Goal: Navigation & Orientation: Find specific page/section

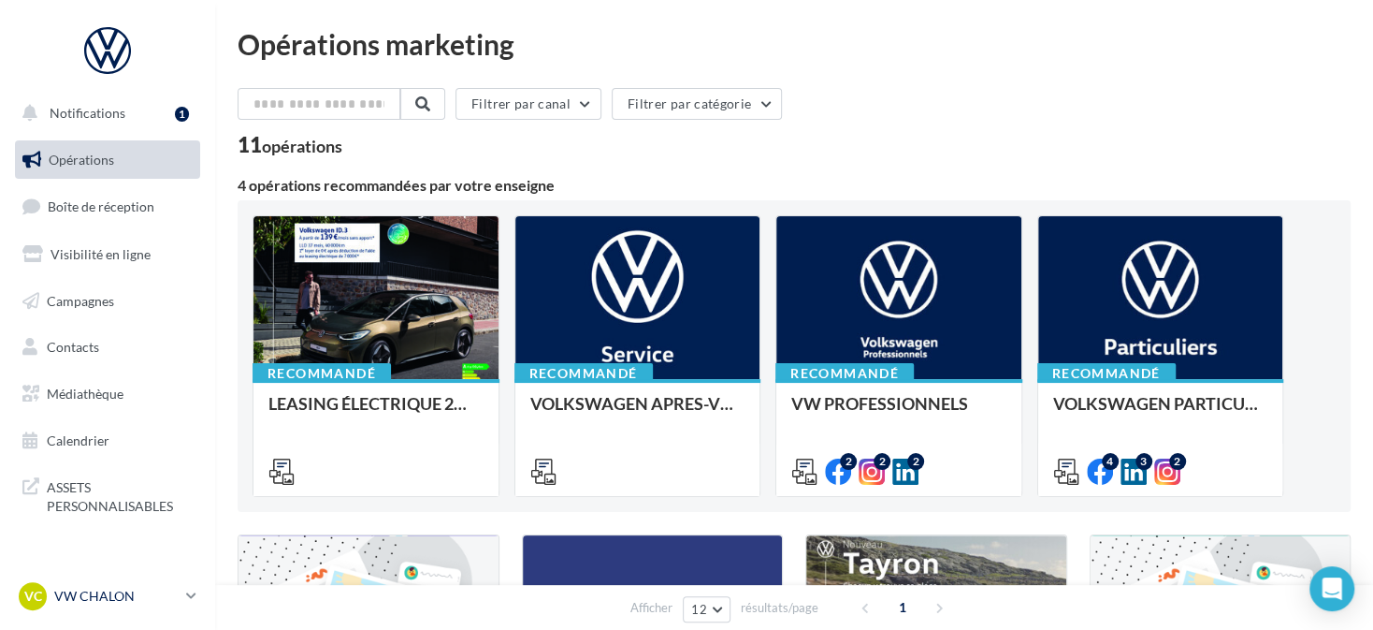
click at [108, 595] on p "VW CHALON" at bounding box center [116, 596] width 124 height 19
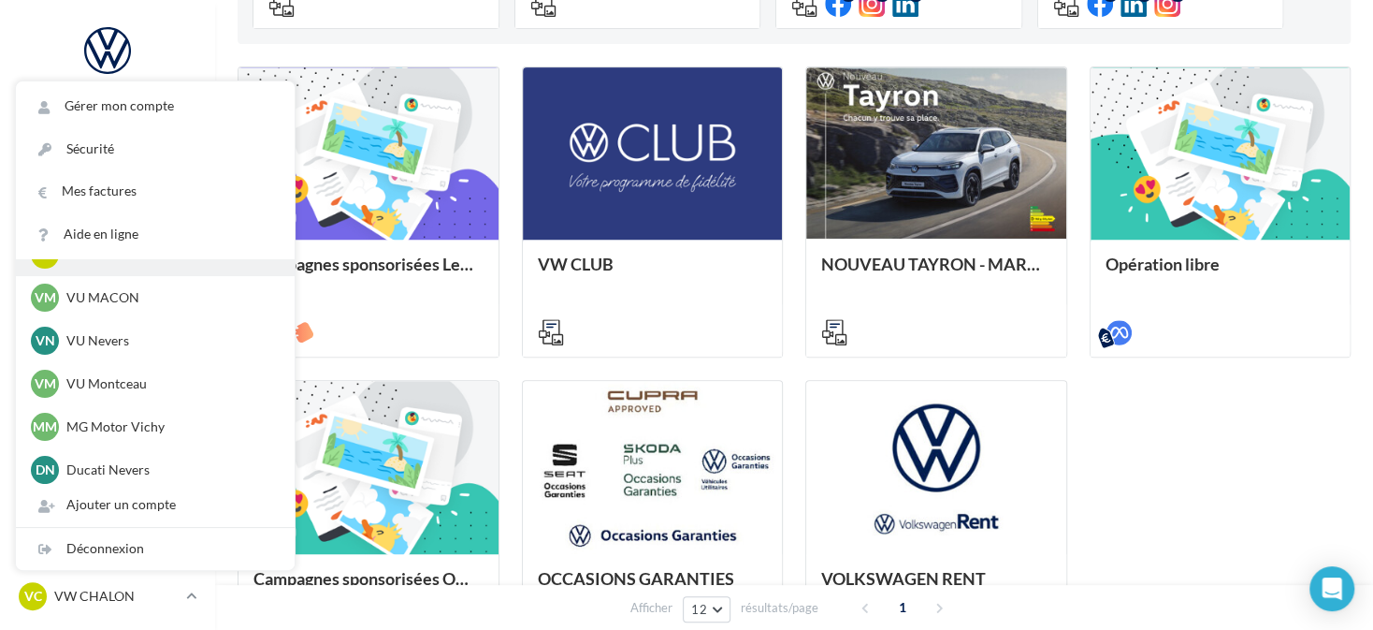
scroll to position [1430, 0]
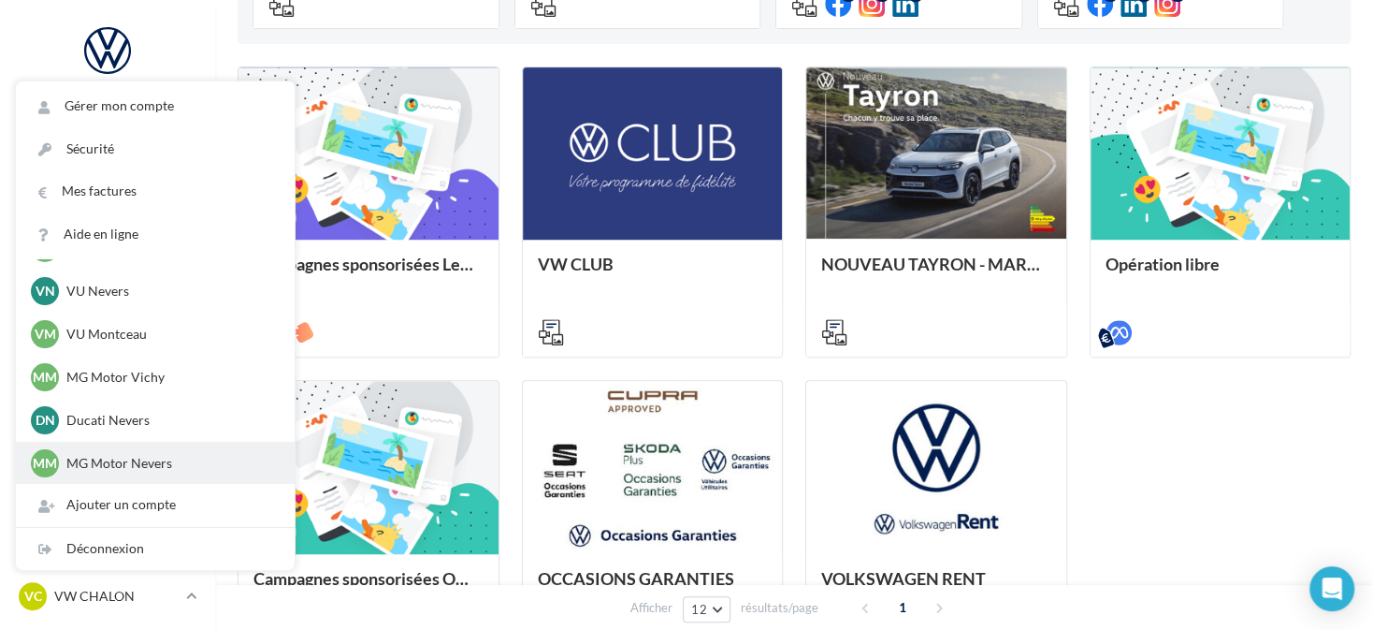
click at [197, 460] on p "MG Motor Nevers" at bounding box center [169, 463] width 206 height 19
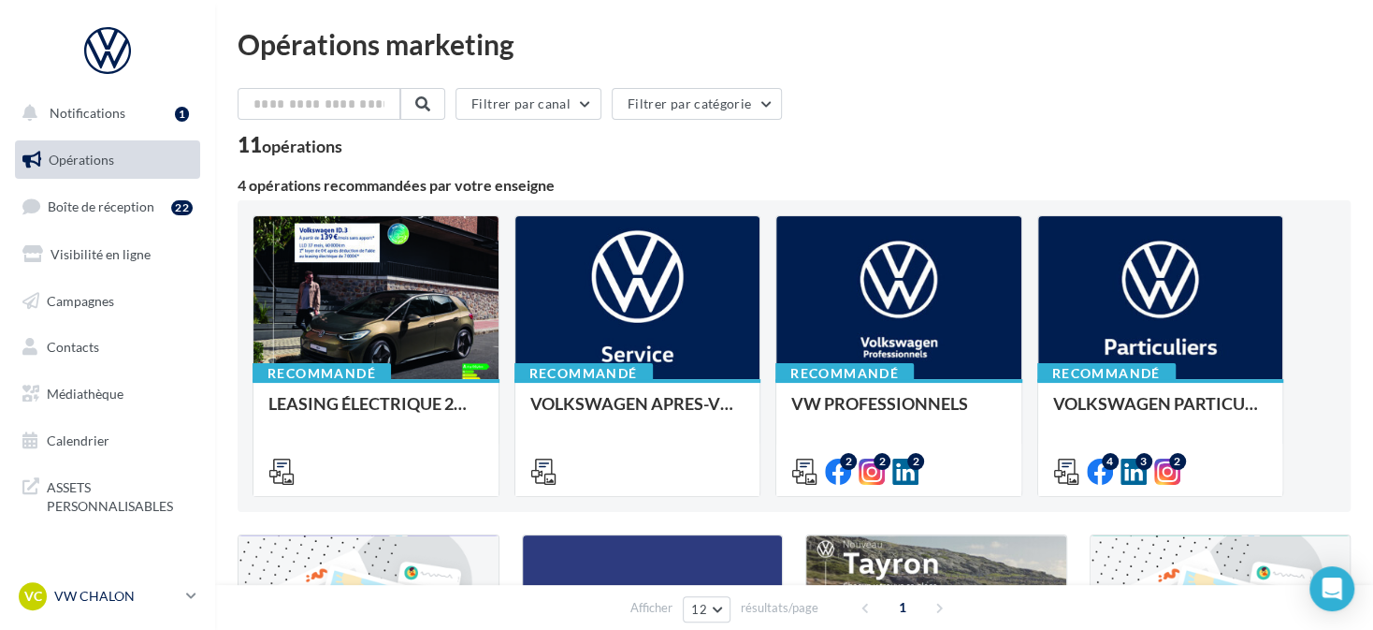
click at [87, 601] on div "VC VW CHALON vw-cha-dup" at bounding box center [99, 596] width 160 height 28
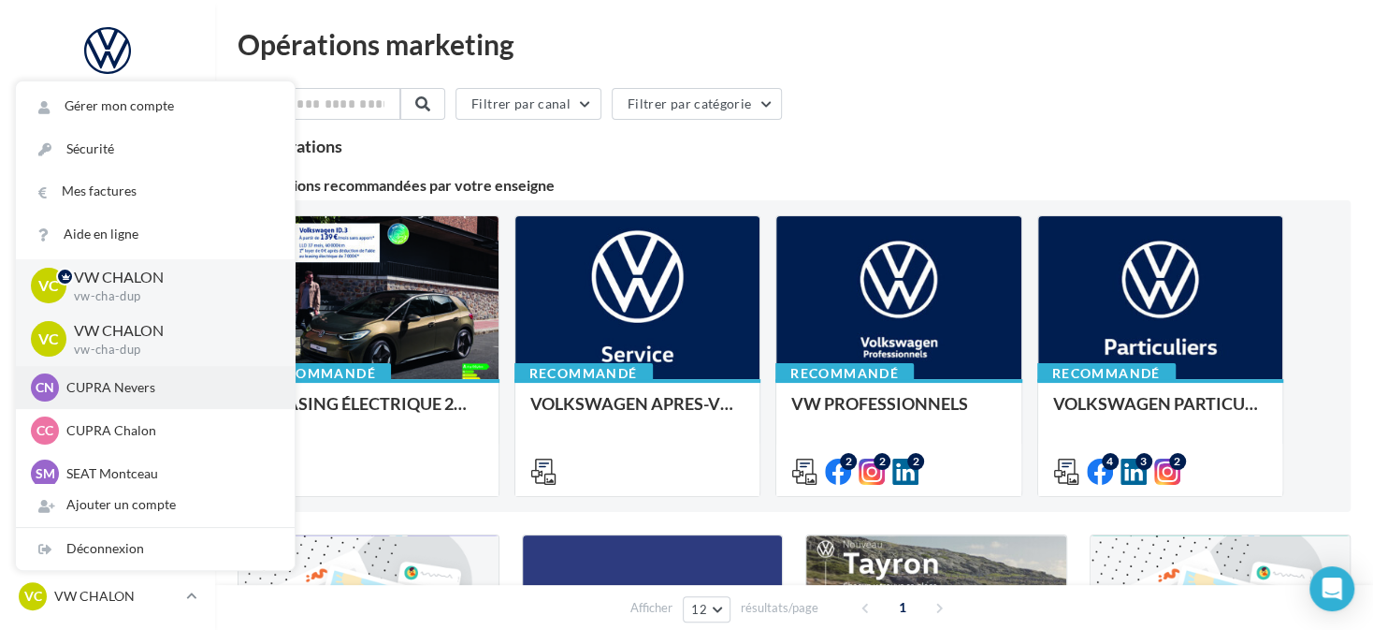
scroll to position [281, 0]
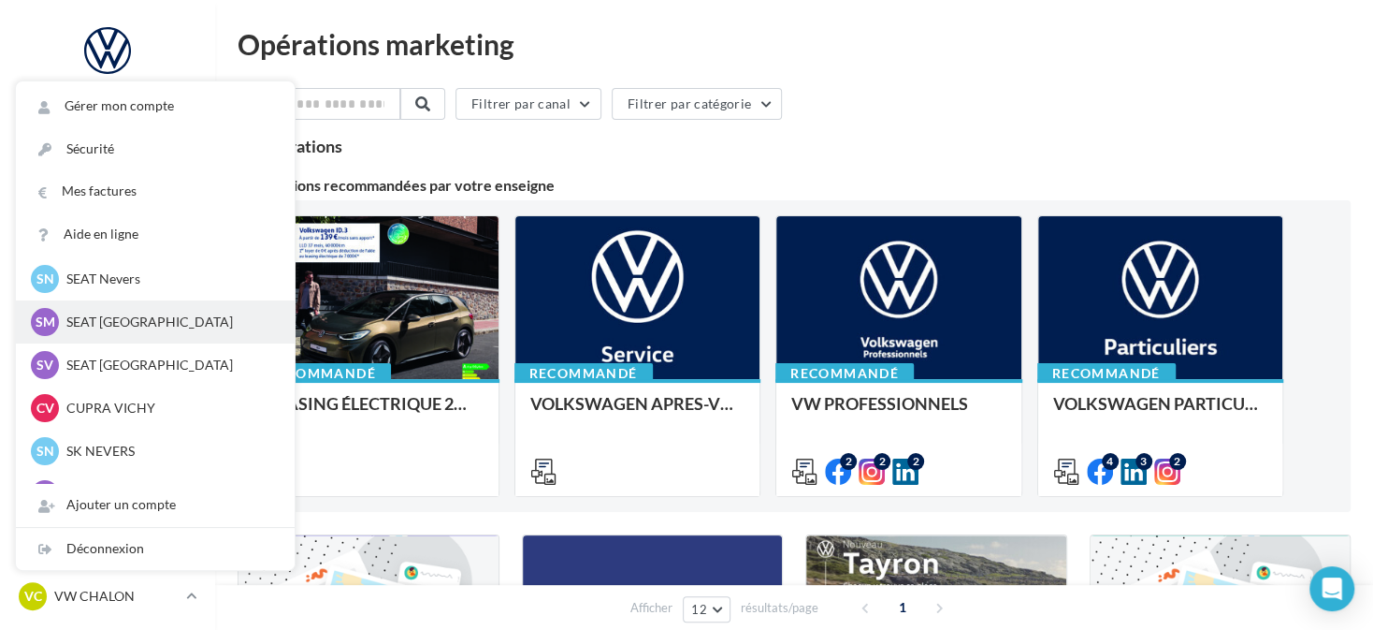
click at [134, 328] on p "SEAT [GEOGRAPHIC_DATA]" at bounding box center [169, 321] width 206 height 19
